Goal: Task Accomplishment & Management: Manage account settings

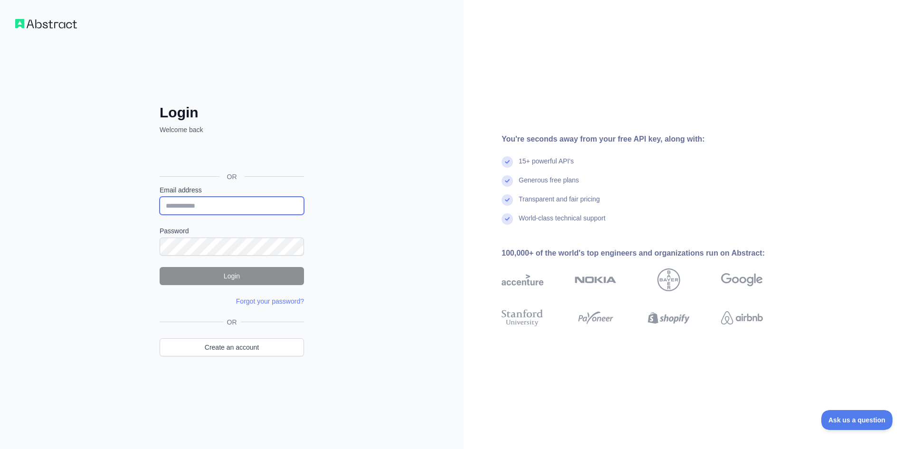
click at [220, 209] on input "Email address" at bounding box center [232, 206] width 144 height 18
type input "**********"
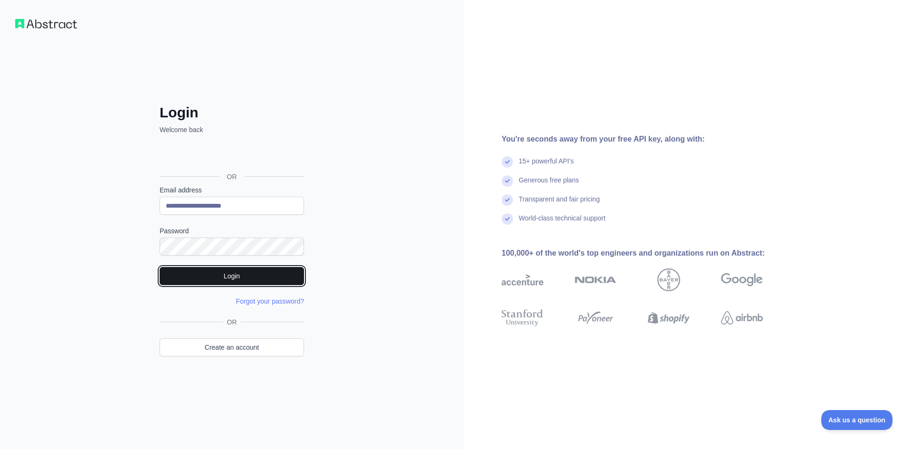
click at [218, 280] on button "Login" at bounding box center [232, 276] width 144 height 18
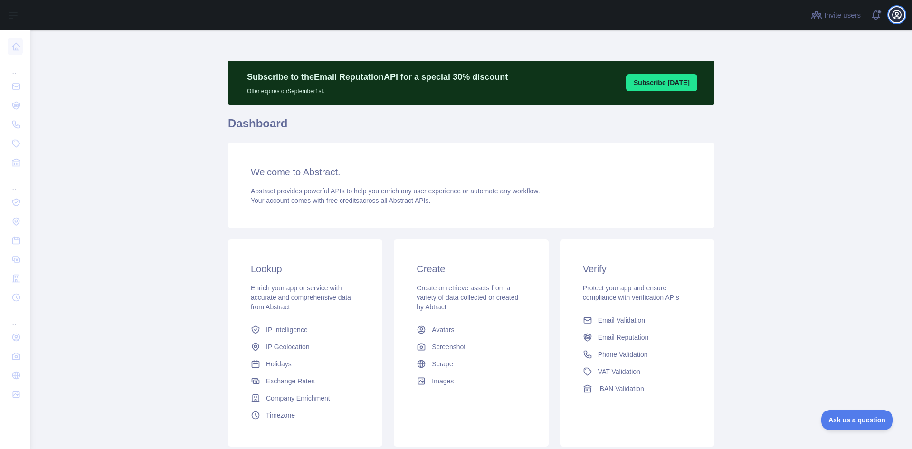
click at [899, 15] on icon "button" at bounding box center [896, 14] width 11 height 11
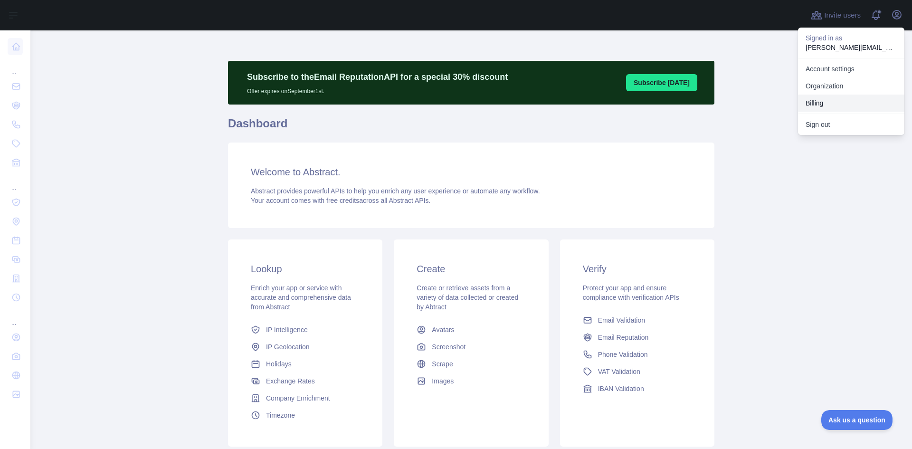
click at [817, 105] on button "Billing" at bounding box center [851, 103] width 106 height 17
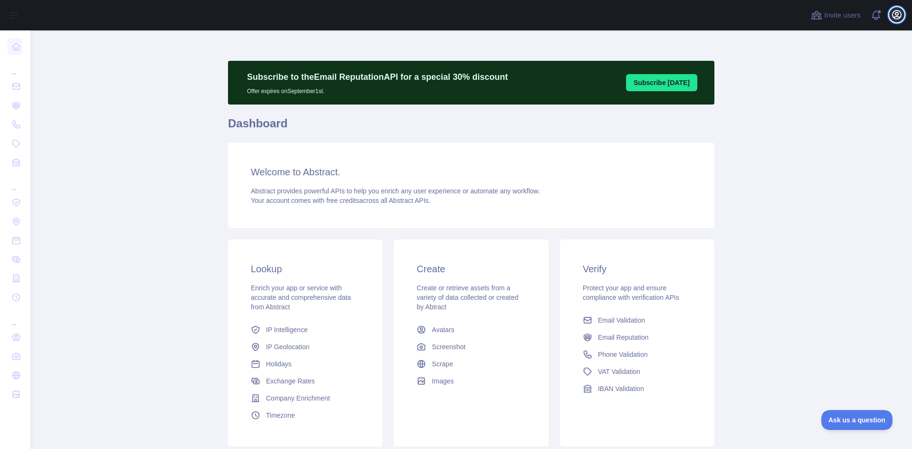
click at [898, 16] on icon "button" at bounding box center [896, 14] width 11 height 11
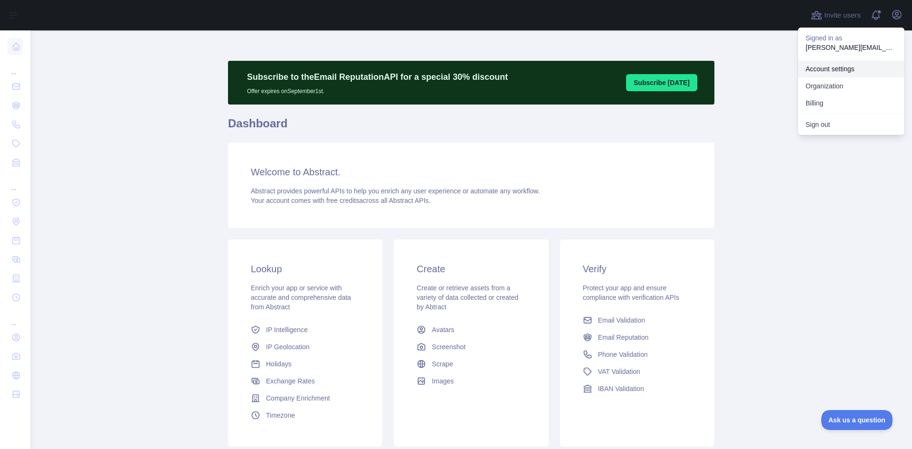
click at [821, 66] on link "Account settings" at bounding box center [851, 68] width 106 height 17
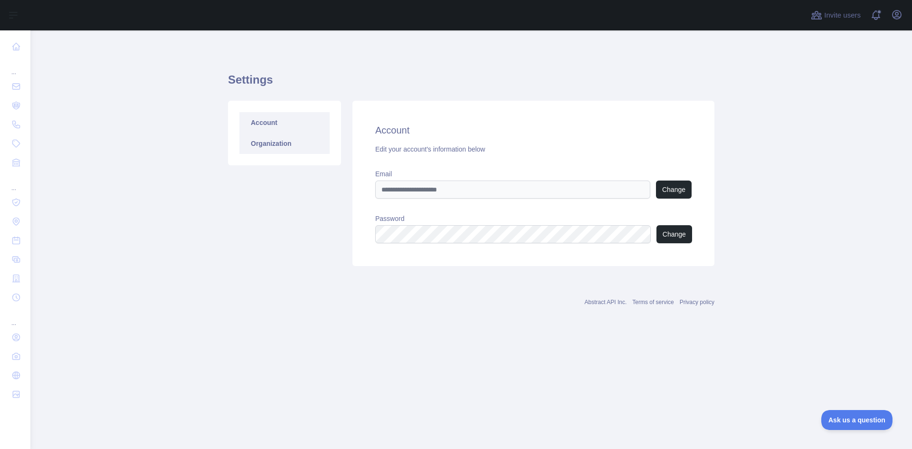
click at [276, 145] on link "Organization" at bounding box center [284, 143] width 90 height 21
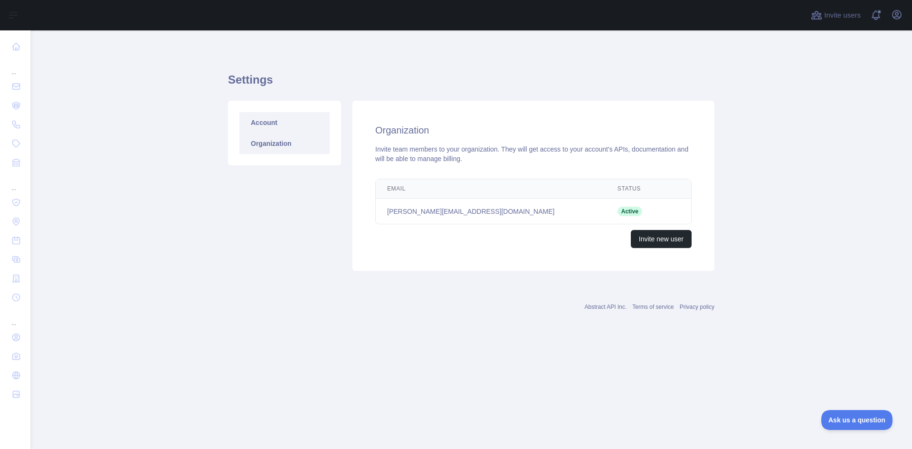
click at [266, 117] on link "Account" at bounding box center [284, 122] width 90 height 21
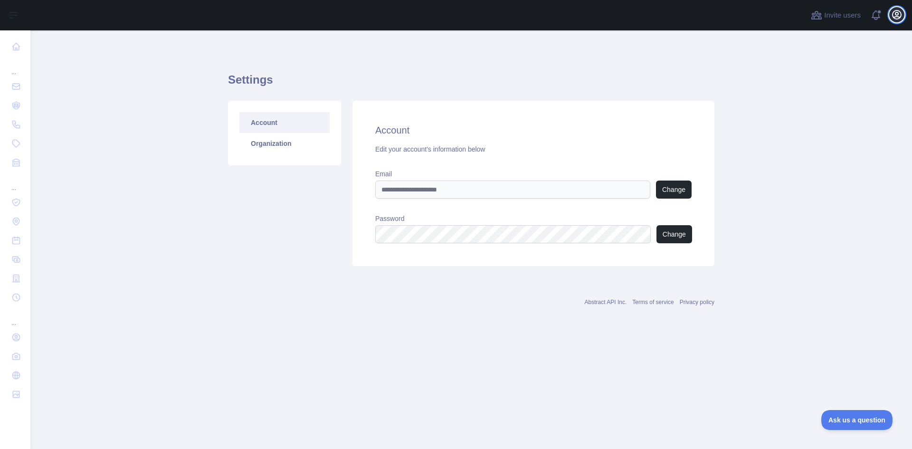
click at [896, 17] on icon "button" at bounding box center [897, 14] width 9 height 9
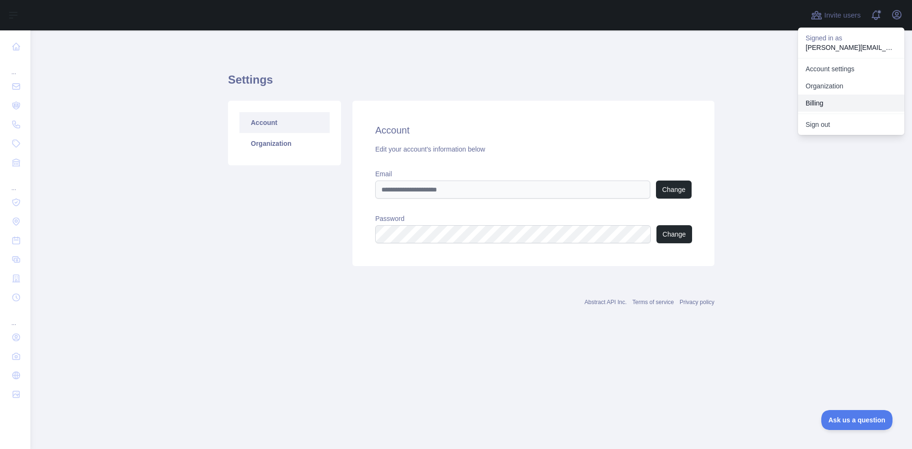
click at [827, 106] on button "Billing" at bounding box center [851, 103] width 106 height 17
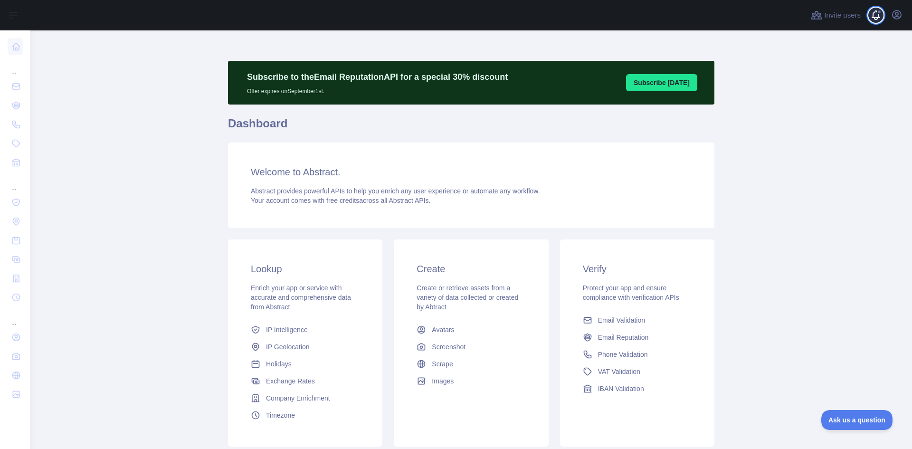
click at [877, 14] on span at bounding box center [879, 15] width 19 height 30
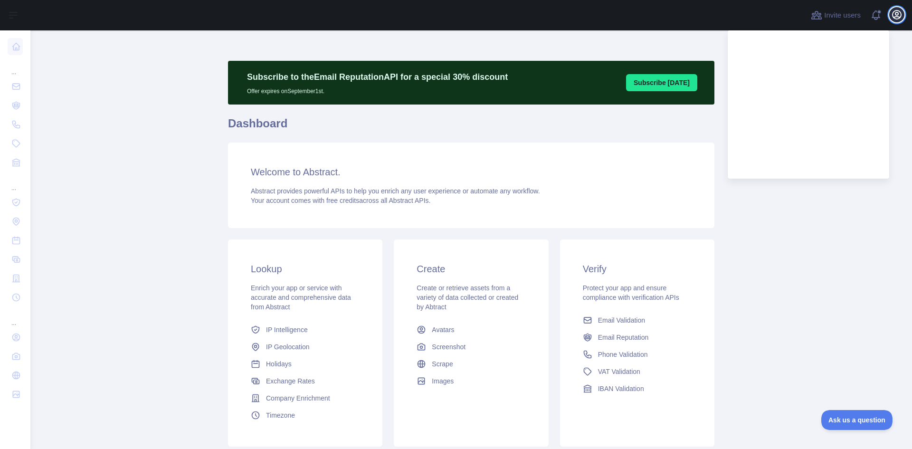
click at [894, 14] on icon "button" at bounding box center [896, 14] width 11 height 11
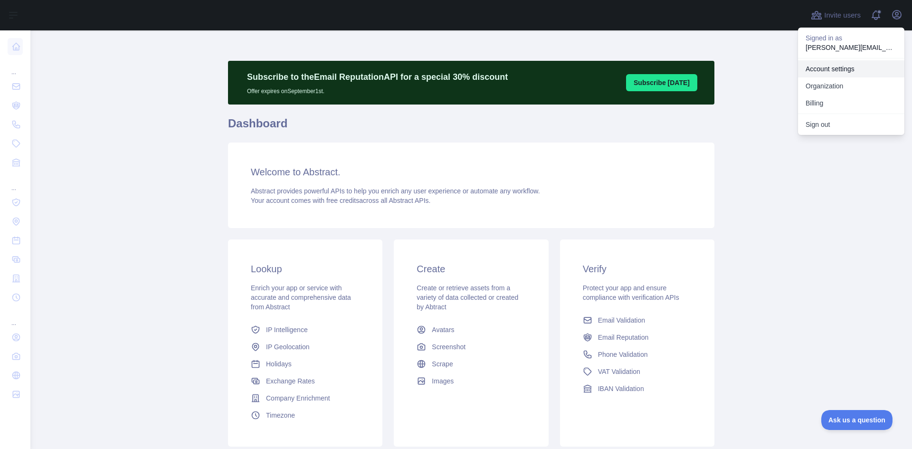
click at [843, 68] on link "Account settings" at bounding box center [851, 68] width 106 height 17
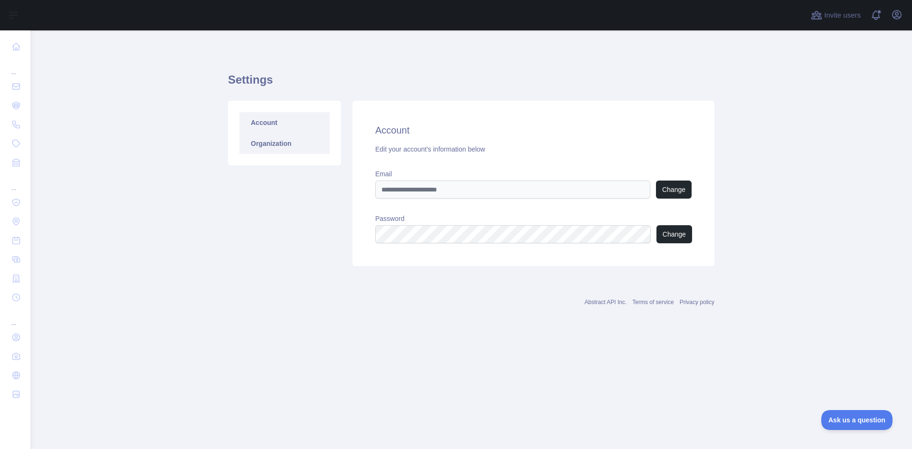
click at [265, 140] on link "Organization" at bounding box center [284, 143] width 90 height 21
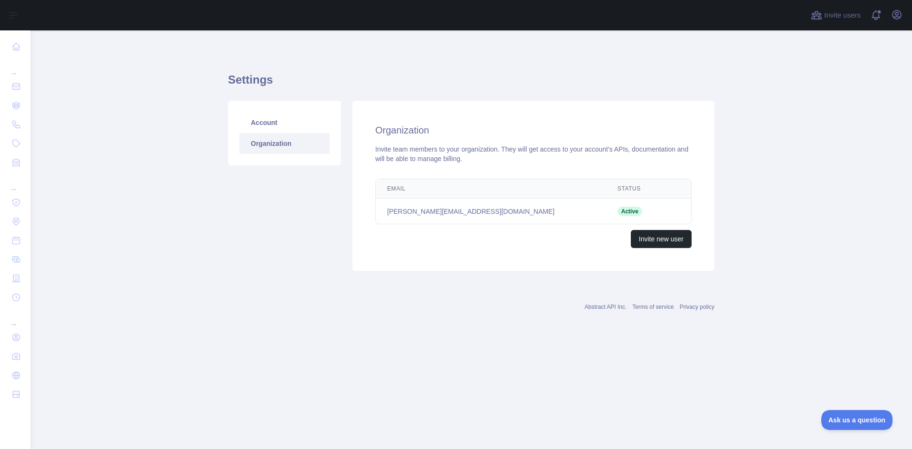
click at [905, 17] on div "Invite users View notifications Open user menu" at bounding box center [471, 15] width 882 height 30
click at [897, 17] on icon "button" at bounding box center [897, 14] width 9 height 9
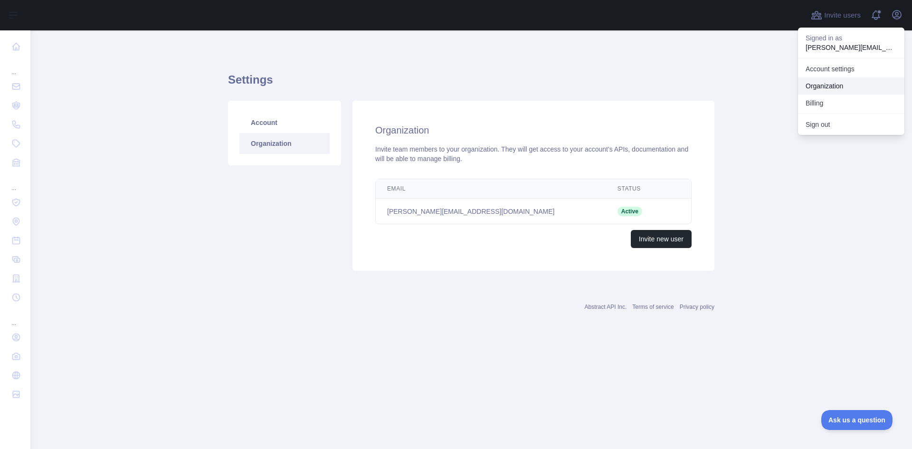
click at [817, 89] on link "Organization" at bounding box center [851, 85] width 106 height 17
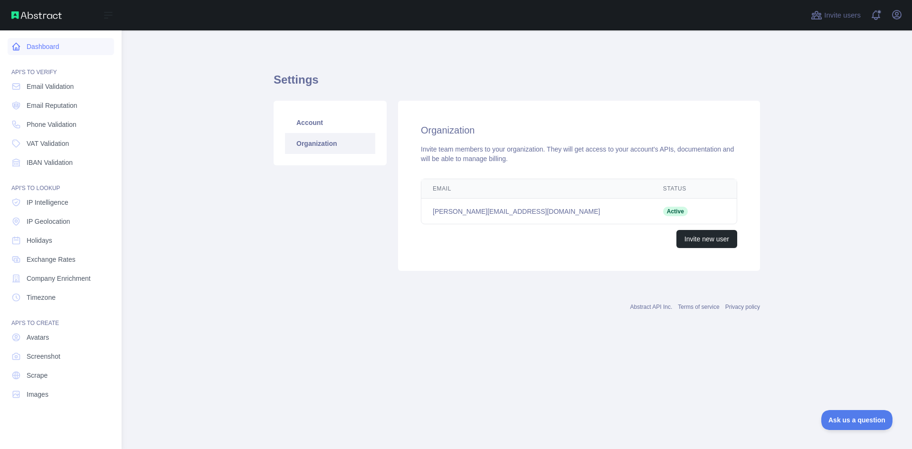
click at [41, 49] on link "Dashboard" at bounding box center [61, 46] width 106 height 17
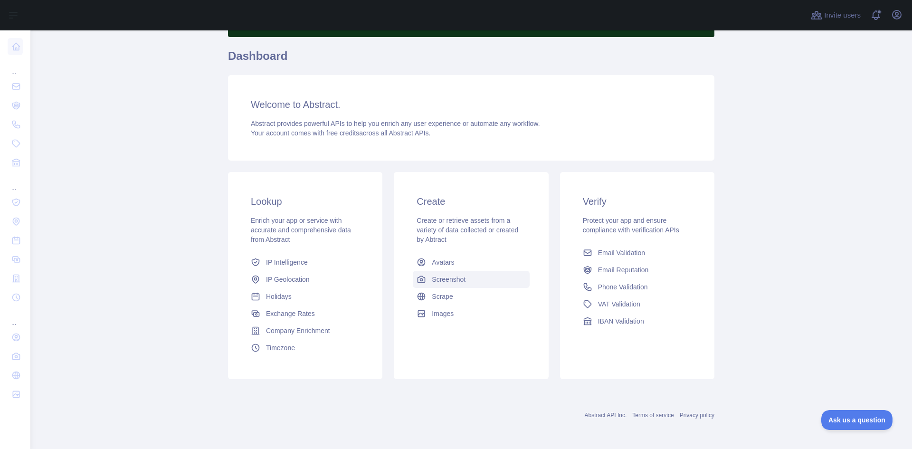
scroll to position [68, 0]
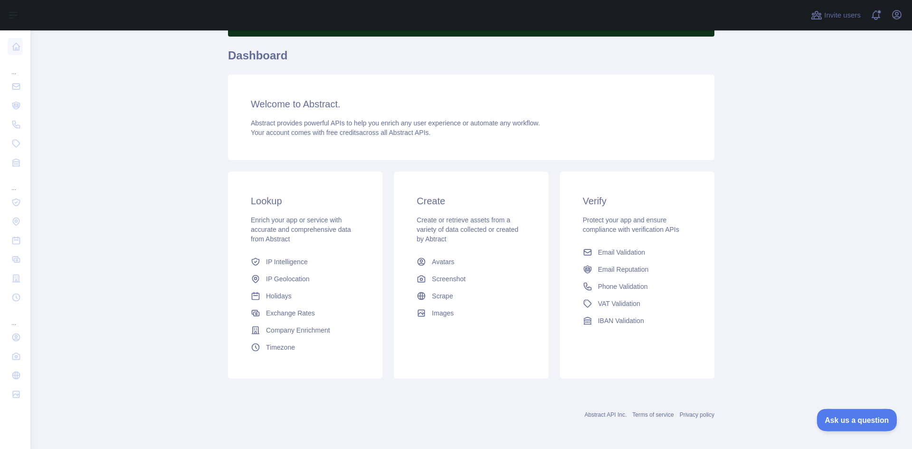
click at [860, 420] on span "Ask us a question" at bounding box center [852, 418] width 71 height 7
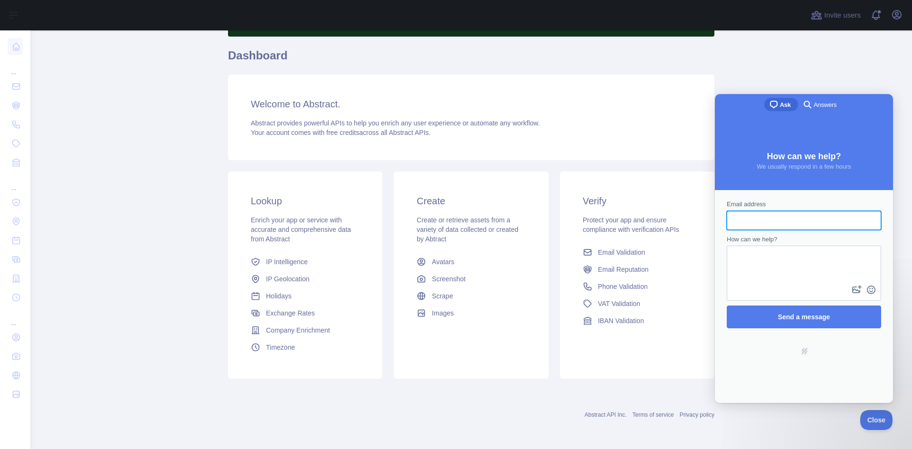
scroll to position [0, 0]
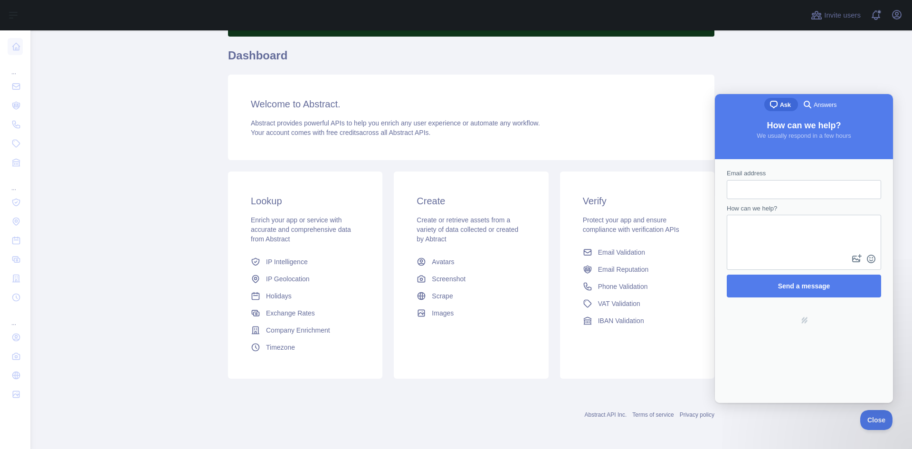
click at [841, 38] on main "Subscribe to the Email Reputation API for a special 30 % discount Offer expires…" at bounding box center [471, 239] width 882 height 418
click at [893, 13] on icon "button" at bounding box center [897, 14] width 9 height 9
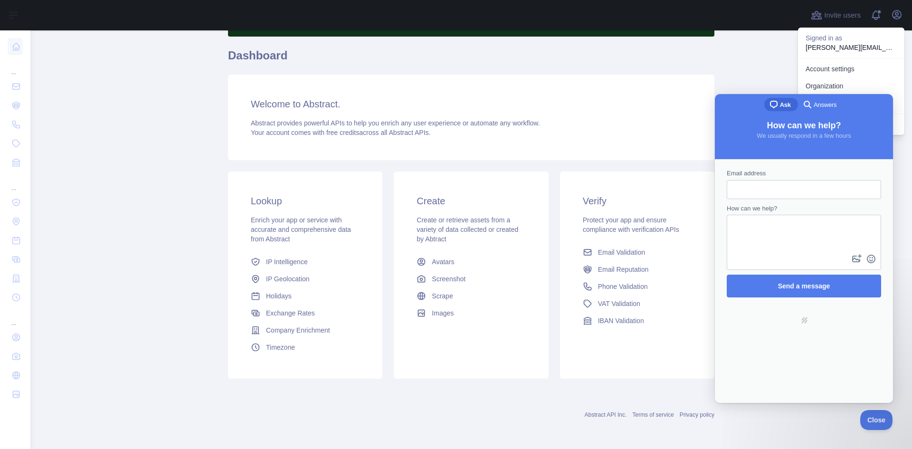
click at [733, 64] on main "Subscribe to the Email Reputation API for a special 30 % discount Offer expires…" at bounding box center [471, 239] width 882 height 418
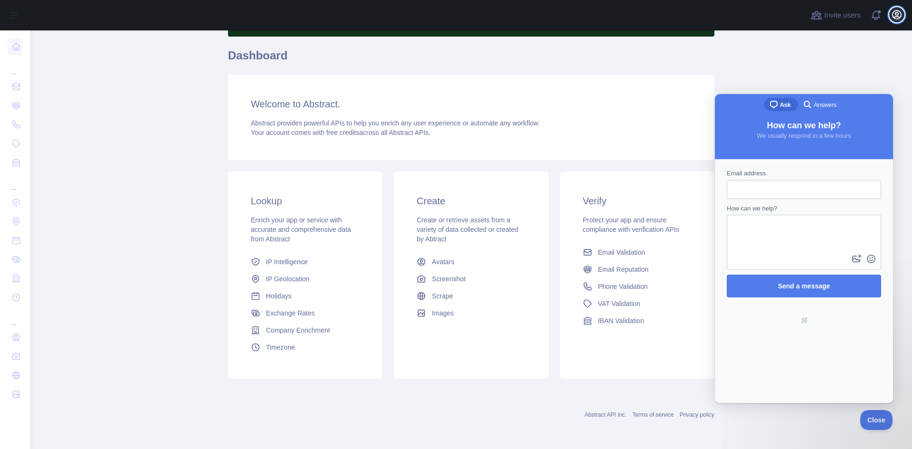
click at [899, 13] on icon "button" at bounding box center [896, 14] width 11 height 11
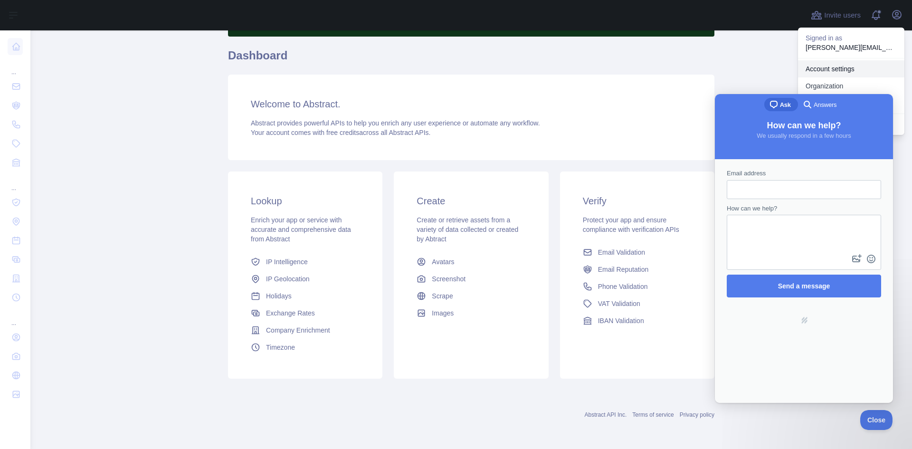
click at [842, 66] on link "Account settings" at bounding box center [851, 68] width 106 height 17
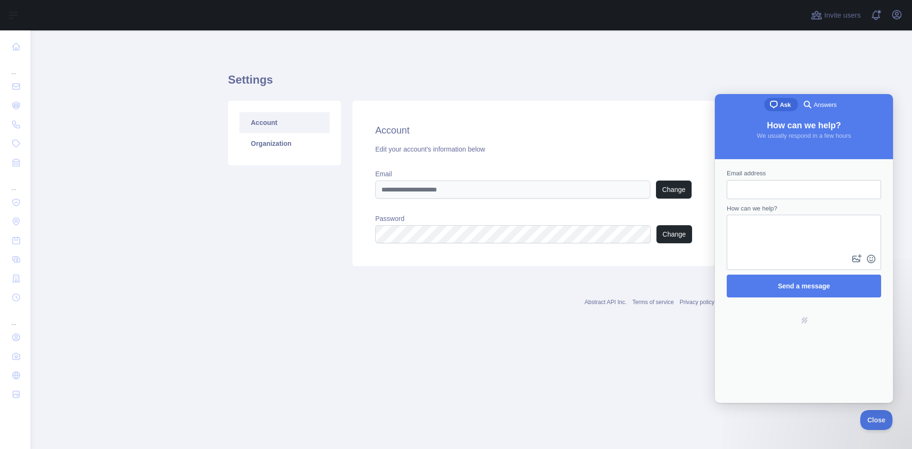
click at [479, 387] on main "Settings Account Organization Account Edit your account's information below Ema…" at bounding box center [471, 239] width 882 height 418
click at [274, 143] on link "Organization" at bounding box center [284, 143] width 90 height 21
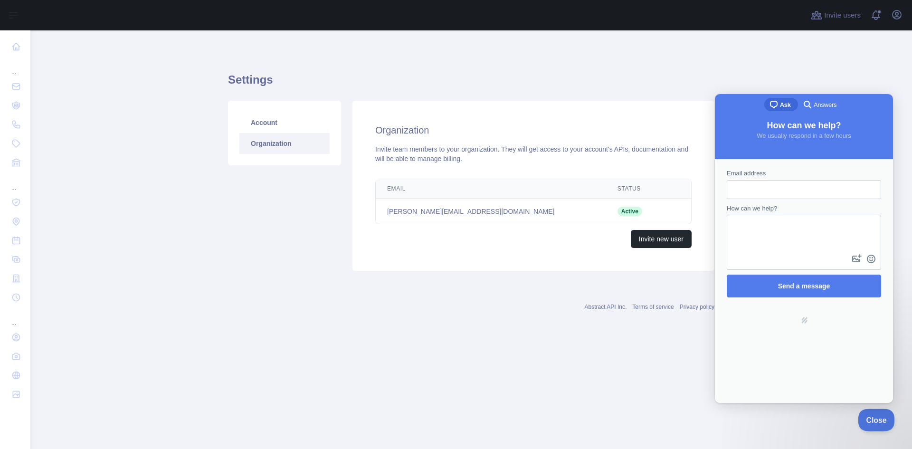
click at [877, 418] on span "Close" at bounding box center [874, 418] width 32 height 7
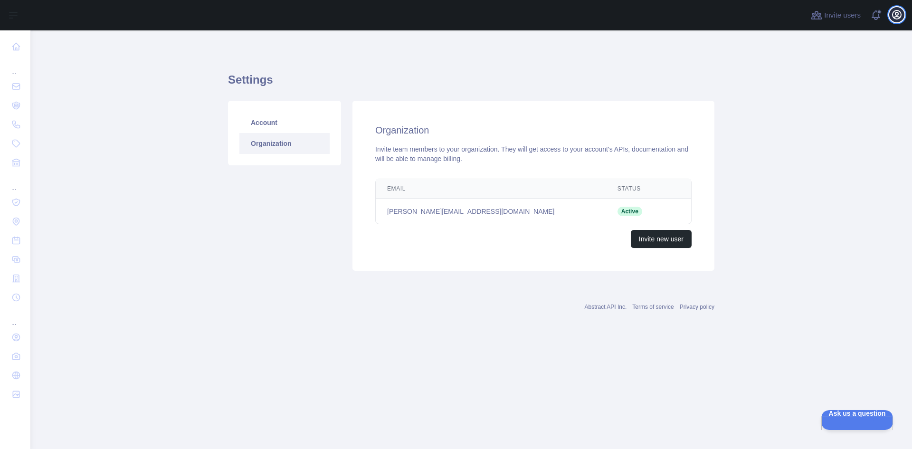
click at [895, 10] on icon "button" at bounding box center [896, 14] width 11 height 11
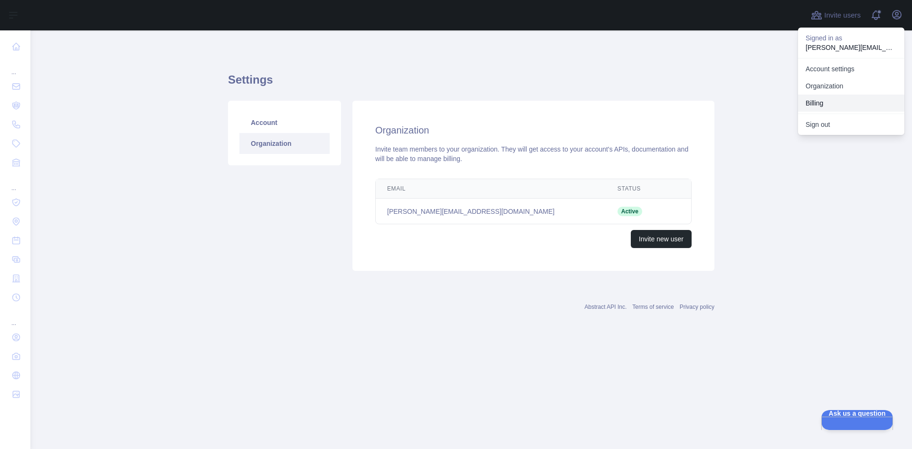
click at [836, 103] on button "Billing" at bounding box center [851, 103] width 106 height 17
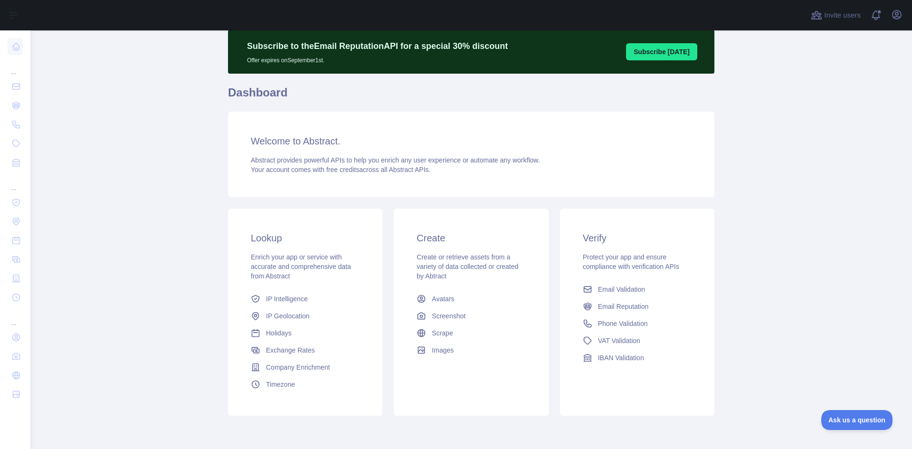
scroll to position [68, 0]
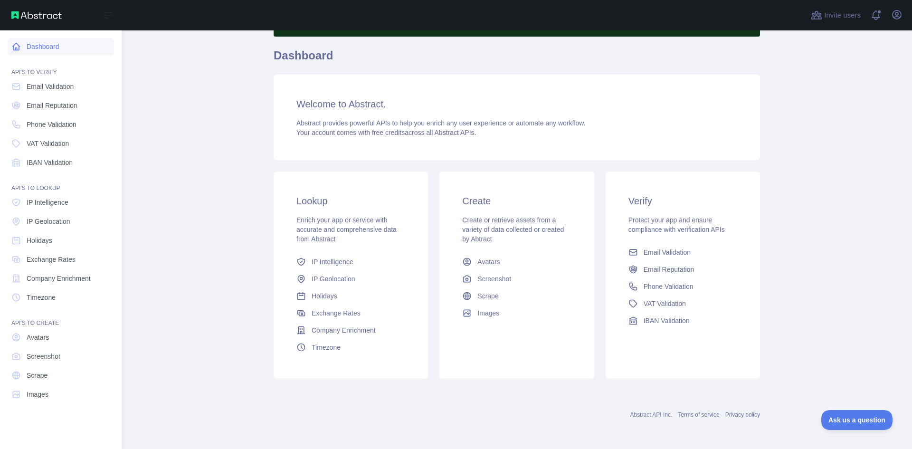
click at [47, 48] on link "Dashboard" at bounding box center [61, 46] width 106 height 17
click at [48, 124] on span "Phone Validation" at bounding box center [52, 125] width 50 height 10
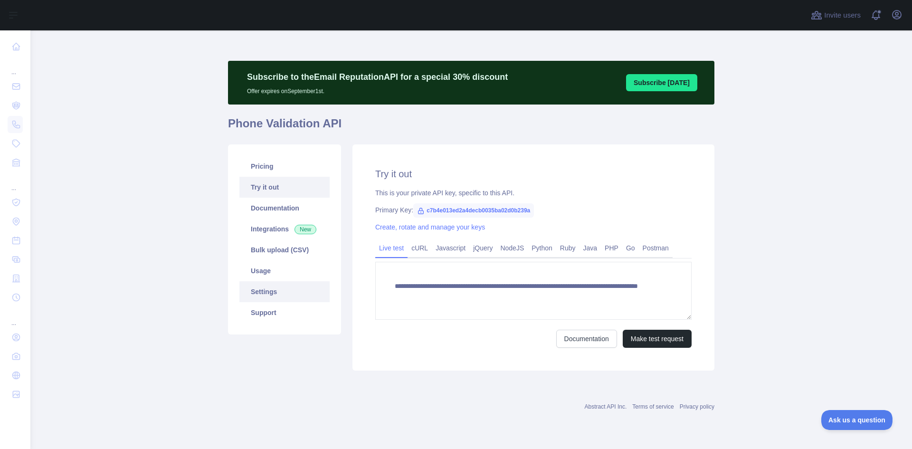
click at [267, 290] on link "Settings" at bounding box center [284, 291] width 90 height 21
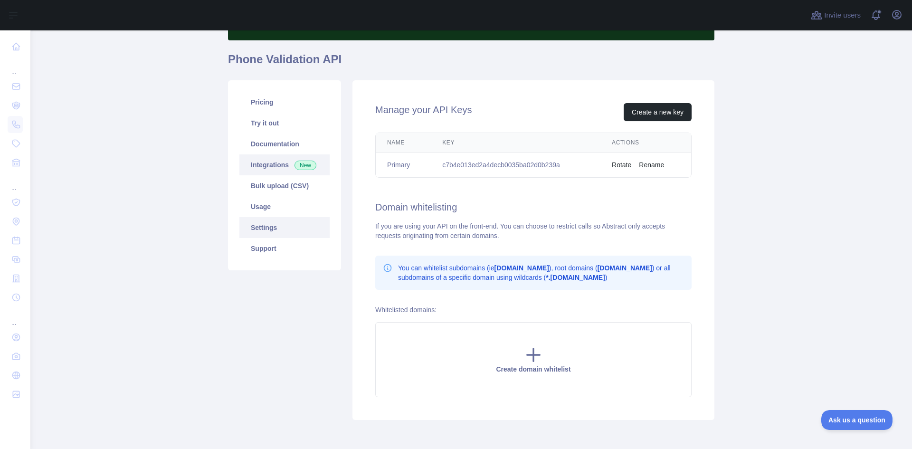
scroll to position [48, 0]
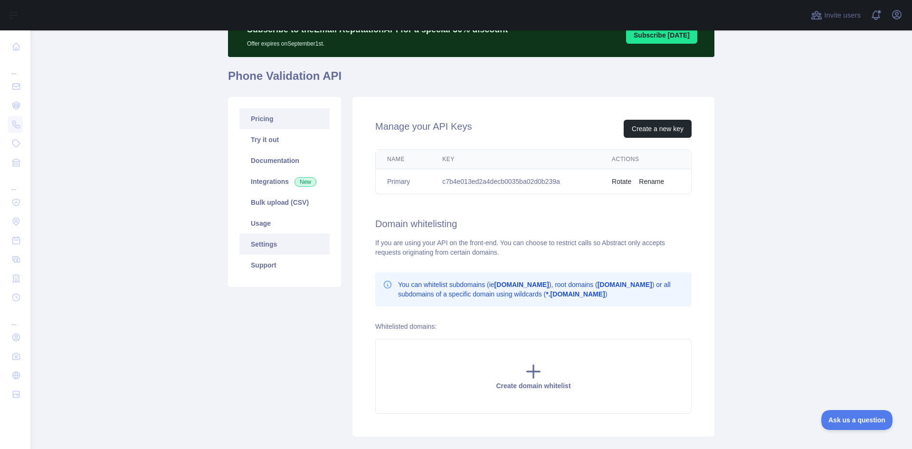
click at [265, 118] on link "Pricing" at bounding box center [284, 118] width 90 height 21
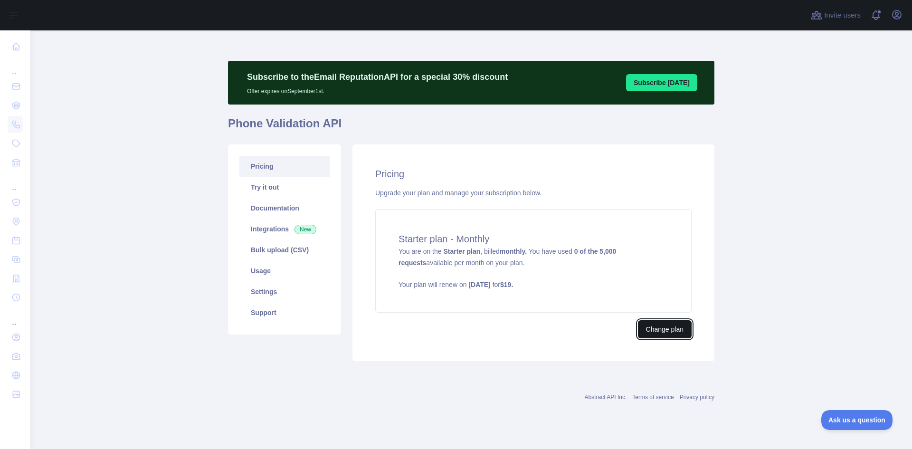
click at [656, 332] on button "Change plan" at bounding box center [665, 329] width 54 height 18
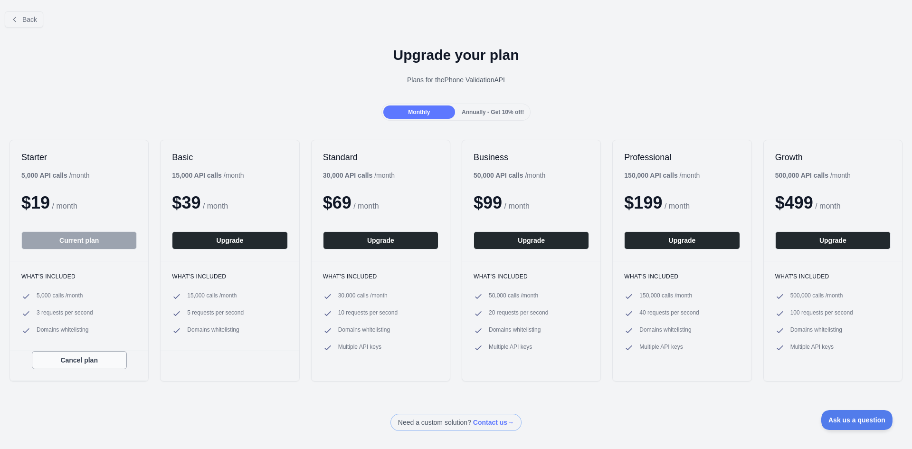
click at [79, 361] on button "Cancel plan" at bounding box center [79, 360] width 95 height 18
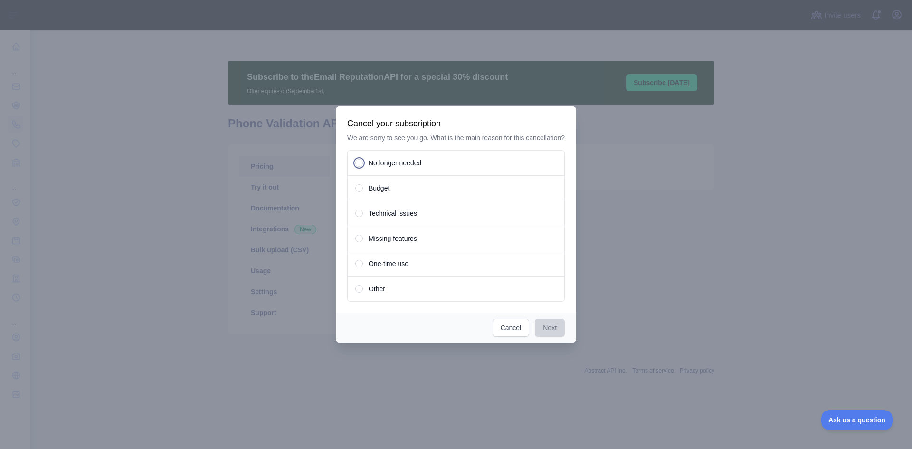
click at [366, 288] on div "Other" at bounding box center [456, 289] width 218 height 26
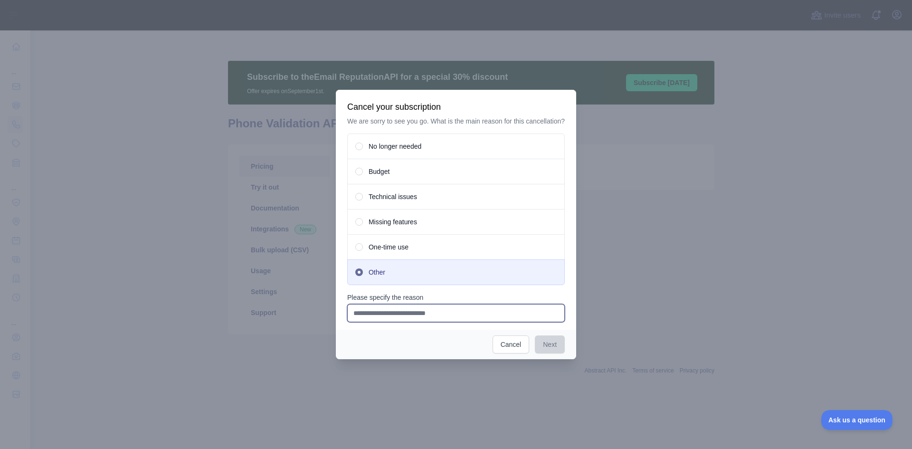
click at [414, 314] on input "Please specify the reason" at bounding box center [456, 313] width 218 height 18
type input "**********"
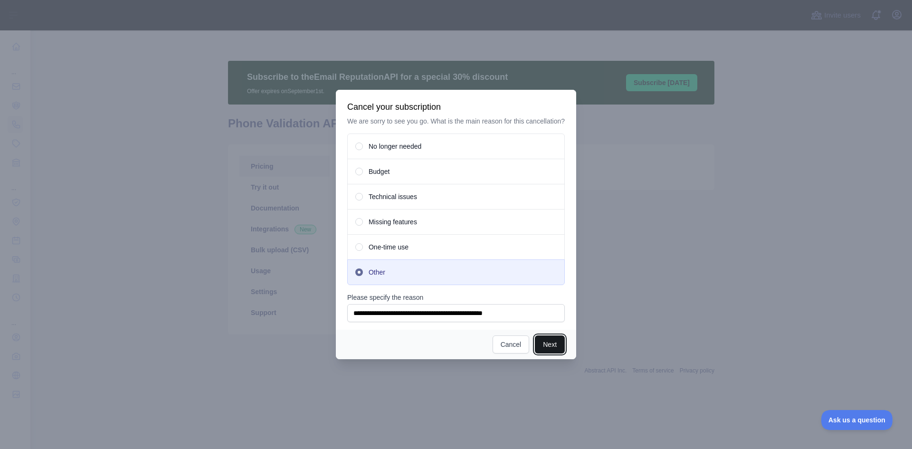
click at [544, 346] on button "Next" at bounding box center [550, 344] width 30 height 18
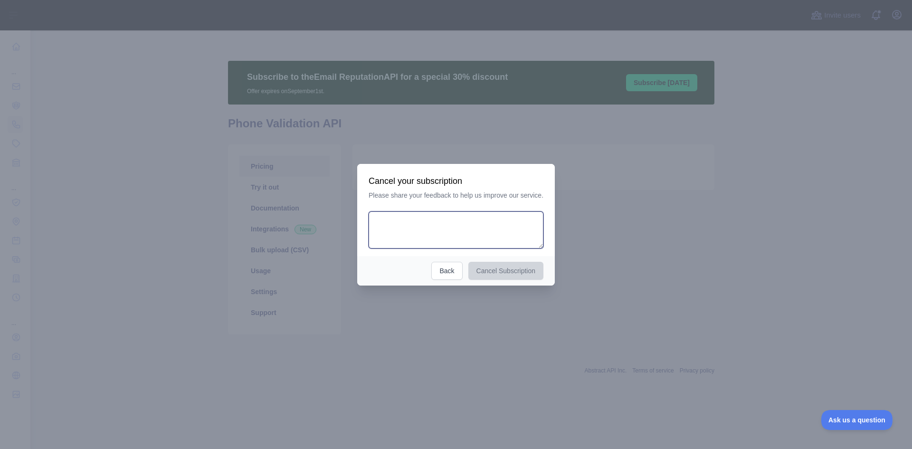
click at [430, 224] on textarea at bounding box center [456, 229] width 175 height 37
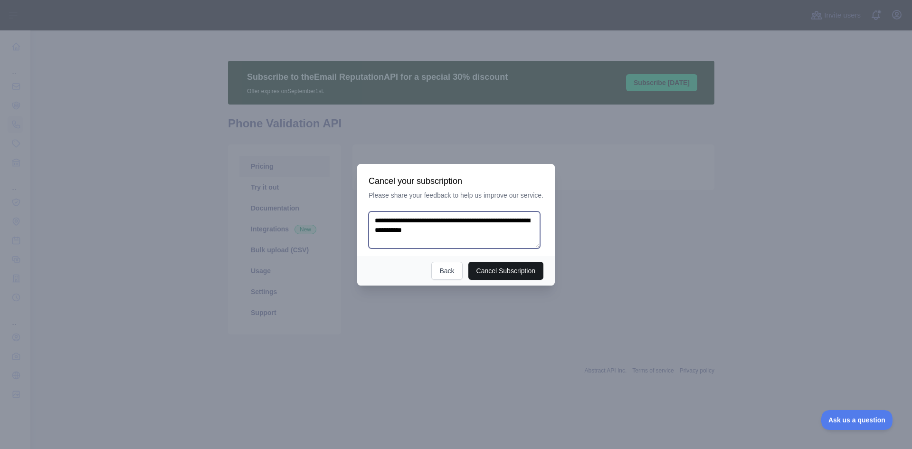
type textarea "**********"
click at [517, 268] on button "Cancel Subscription" at bounding box center [506, 271] width 76 height 18
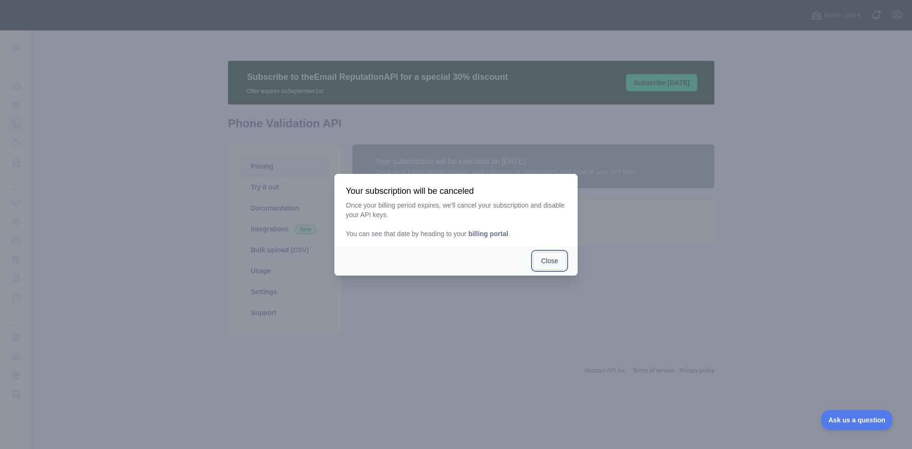
click at [540, 257] on button "Close" at bounding box center [549, 261] width 33 height 18
